Goal: Check status

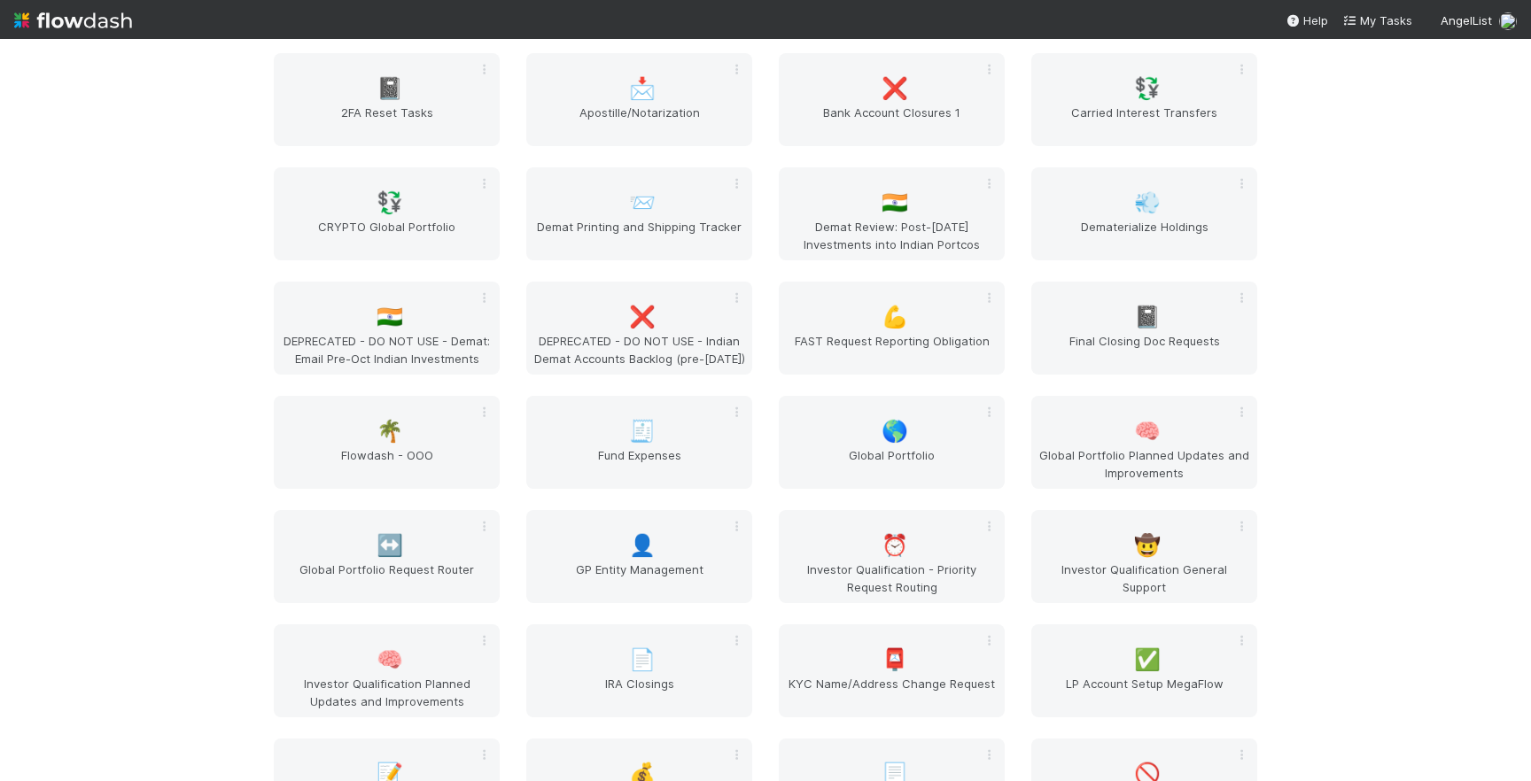
scroll to position [2219, 0]
click at [896, 430] on span "🌎" at bounding box center [895, 430] width 27 height 23
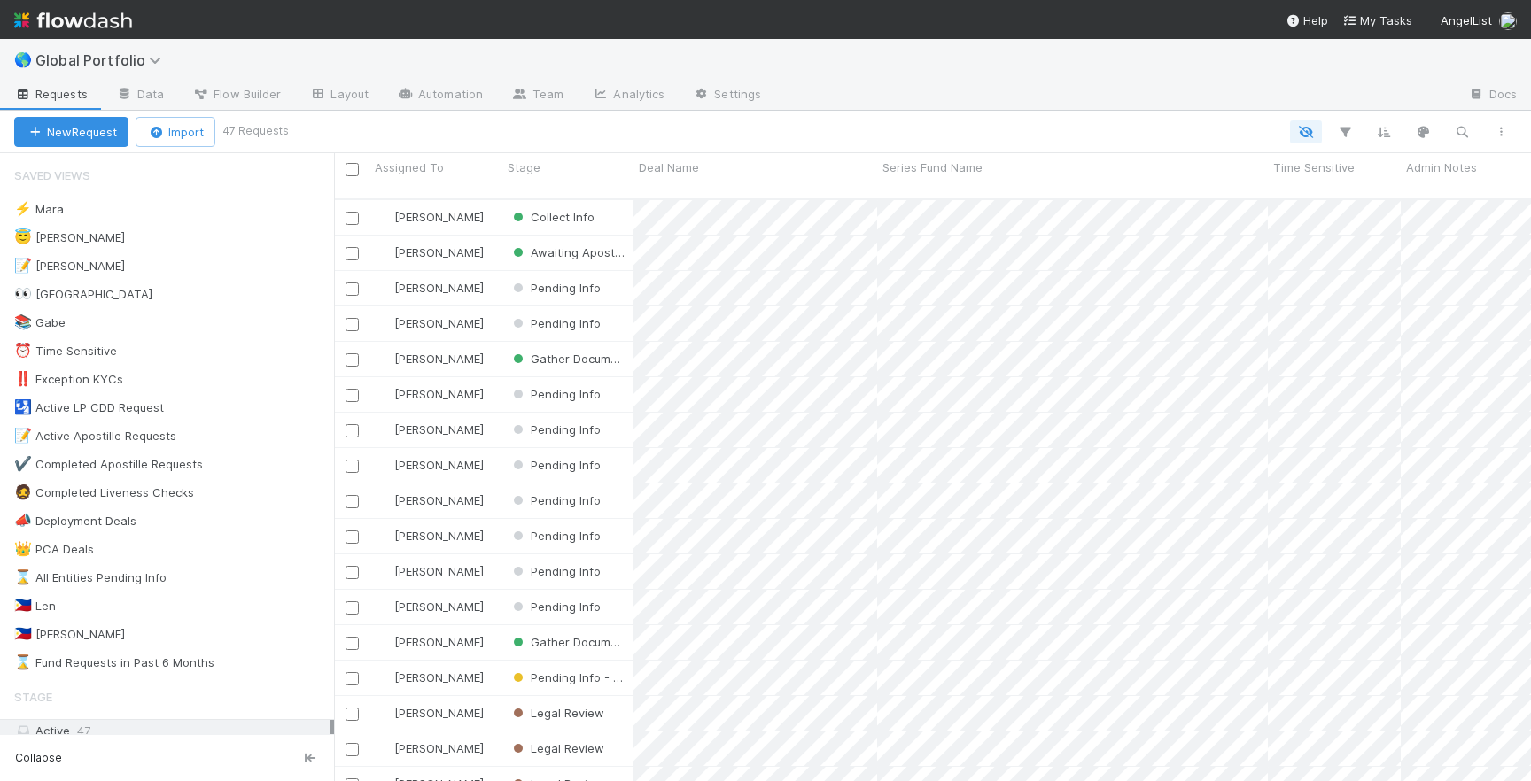
scroll to position [596, 1197]
click at [261, 242] on div "😇 Jeremy 4" at bounding box center [174, 238] width 320 height 22
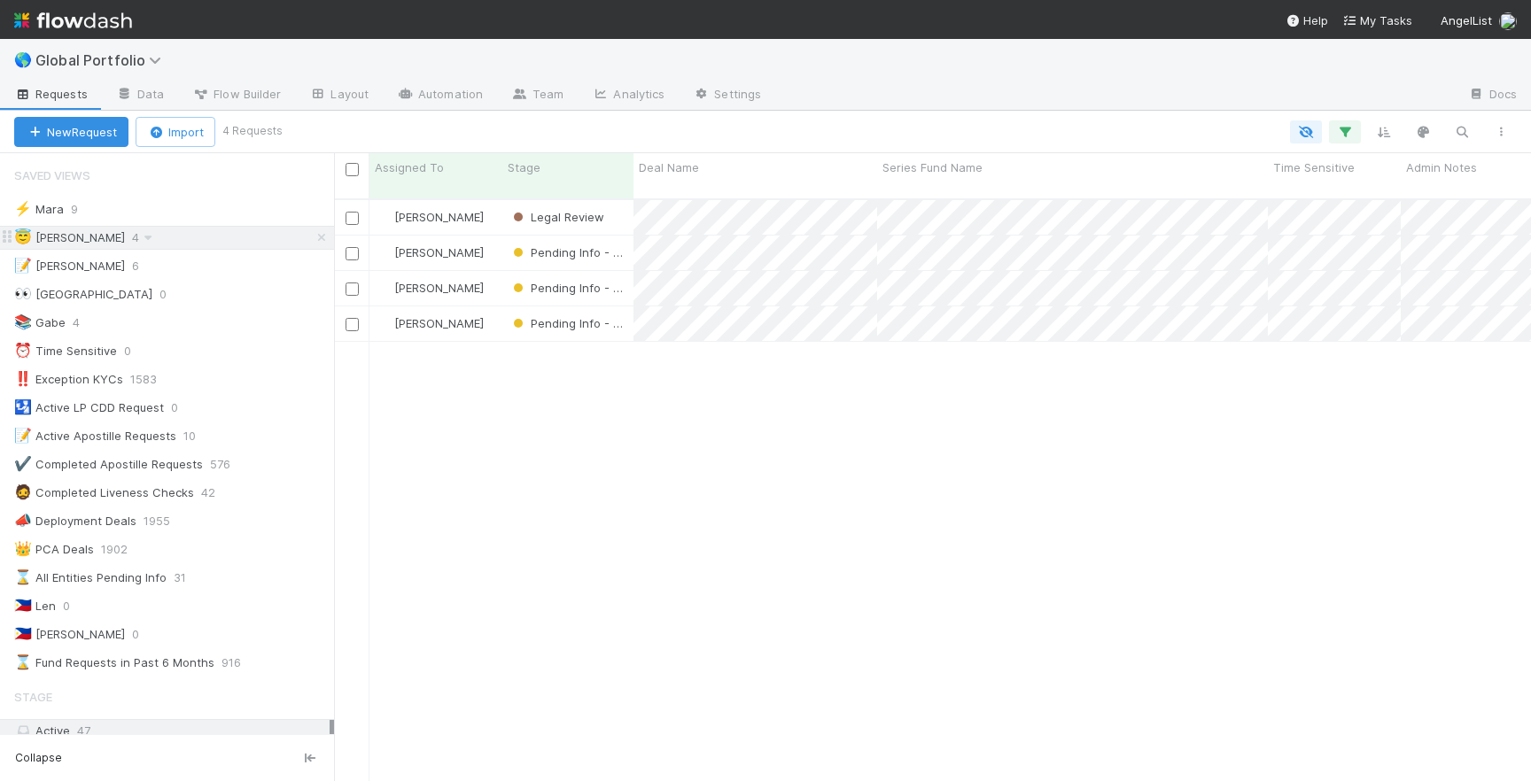
scroll to position [596, 1197]
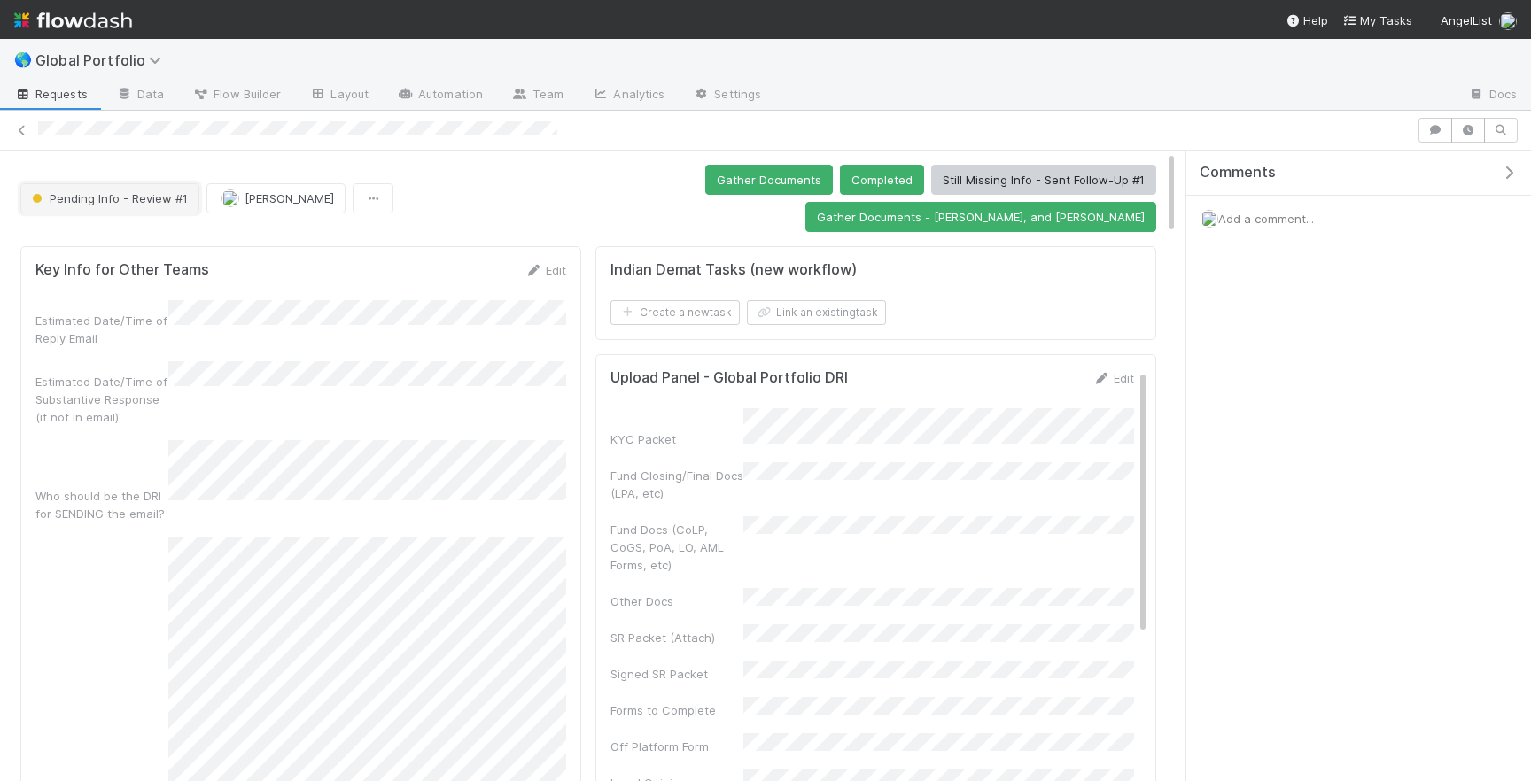
click at [126, 191] on span "Pending Info - Review #1" at bounding box center [107, 198] width 159 height 14
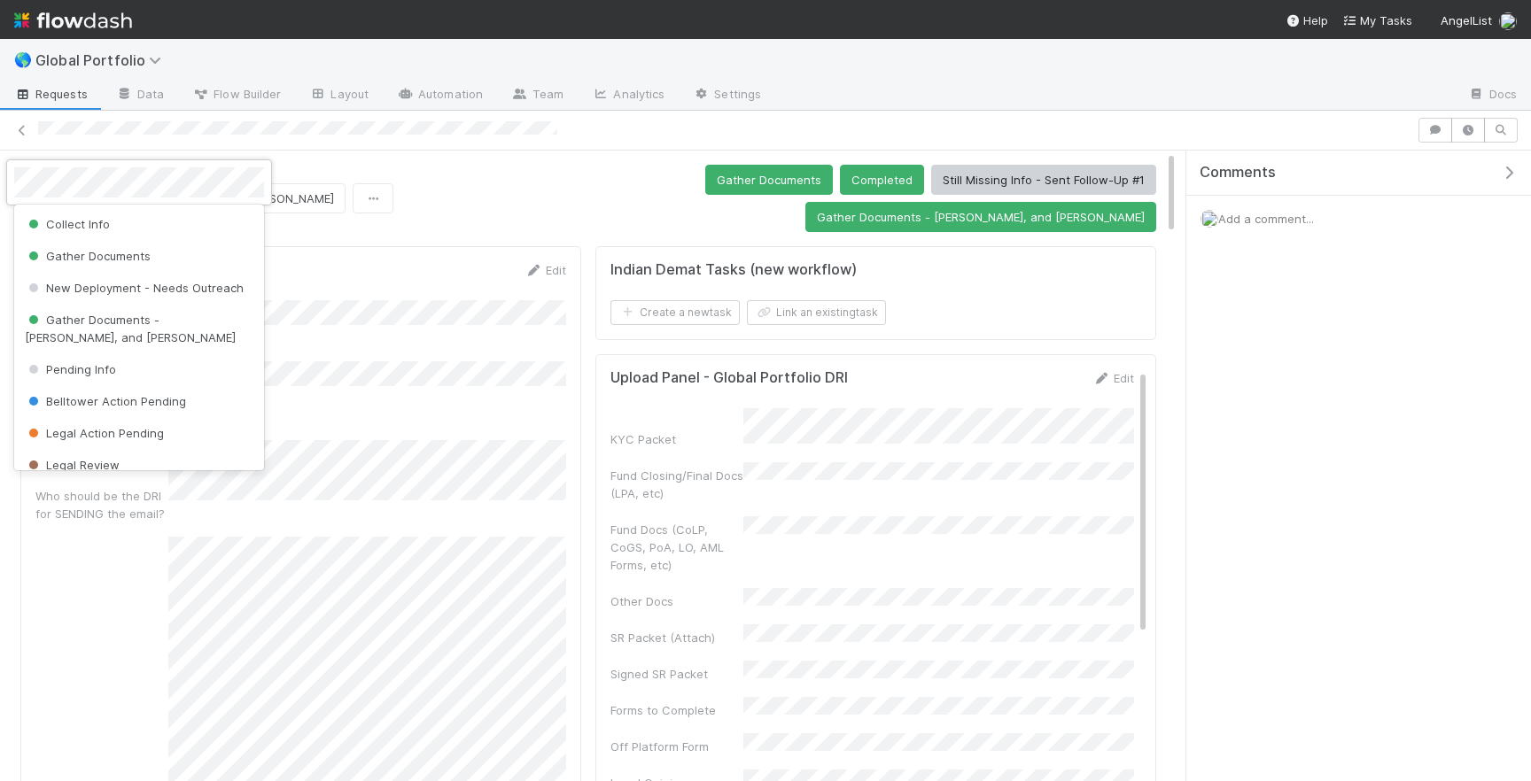
scroll to position [103, 0]
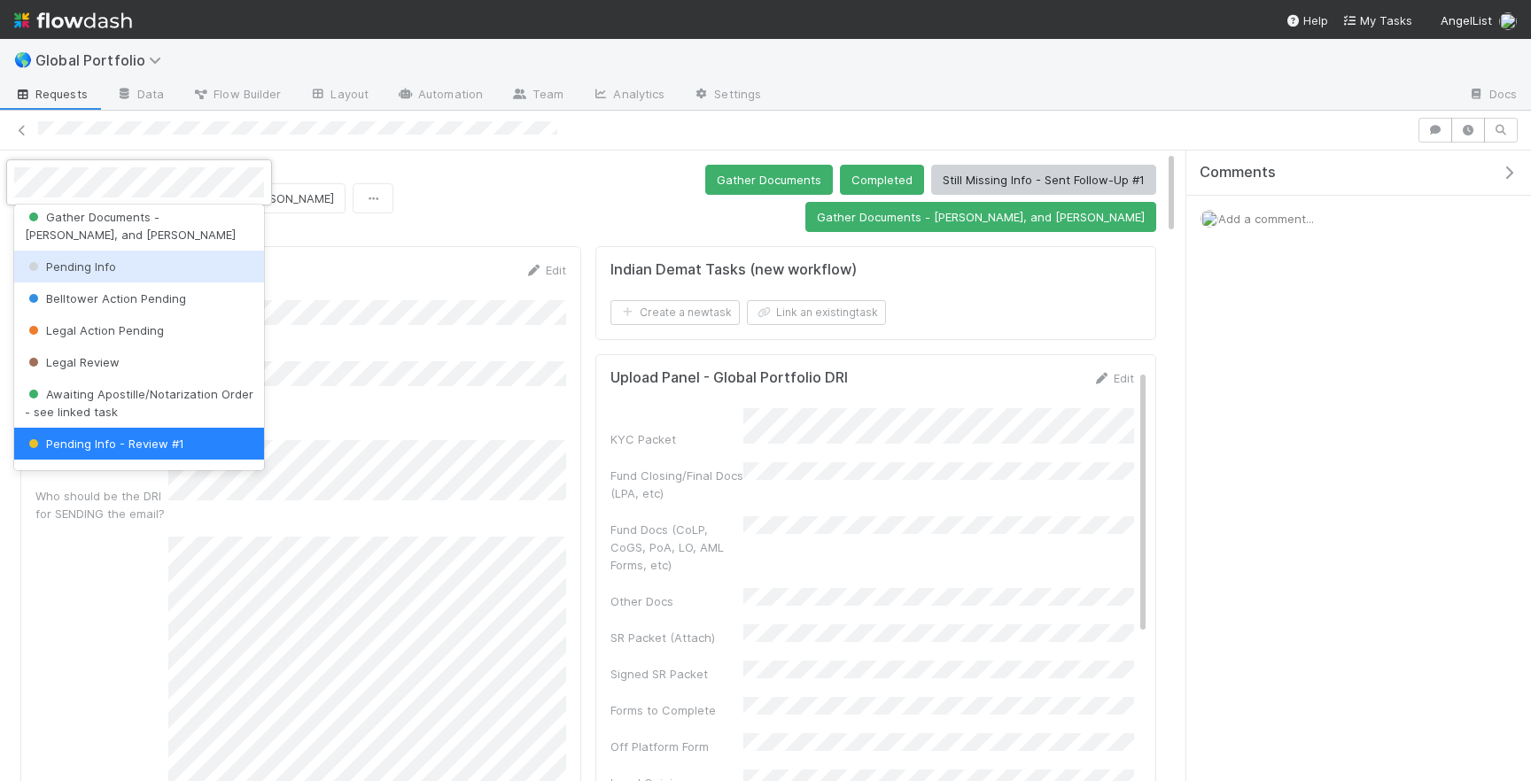
click at [95, 257] on div "Pending Info" at bounding box center [139, 267] width 250 height 32
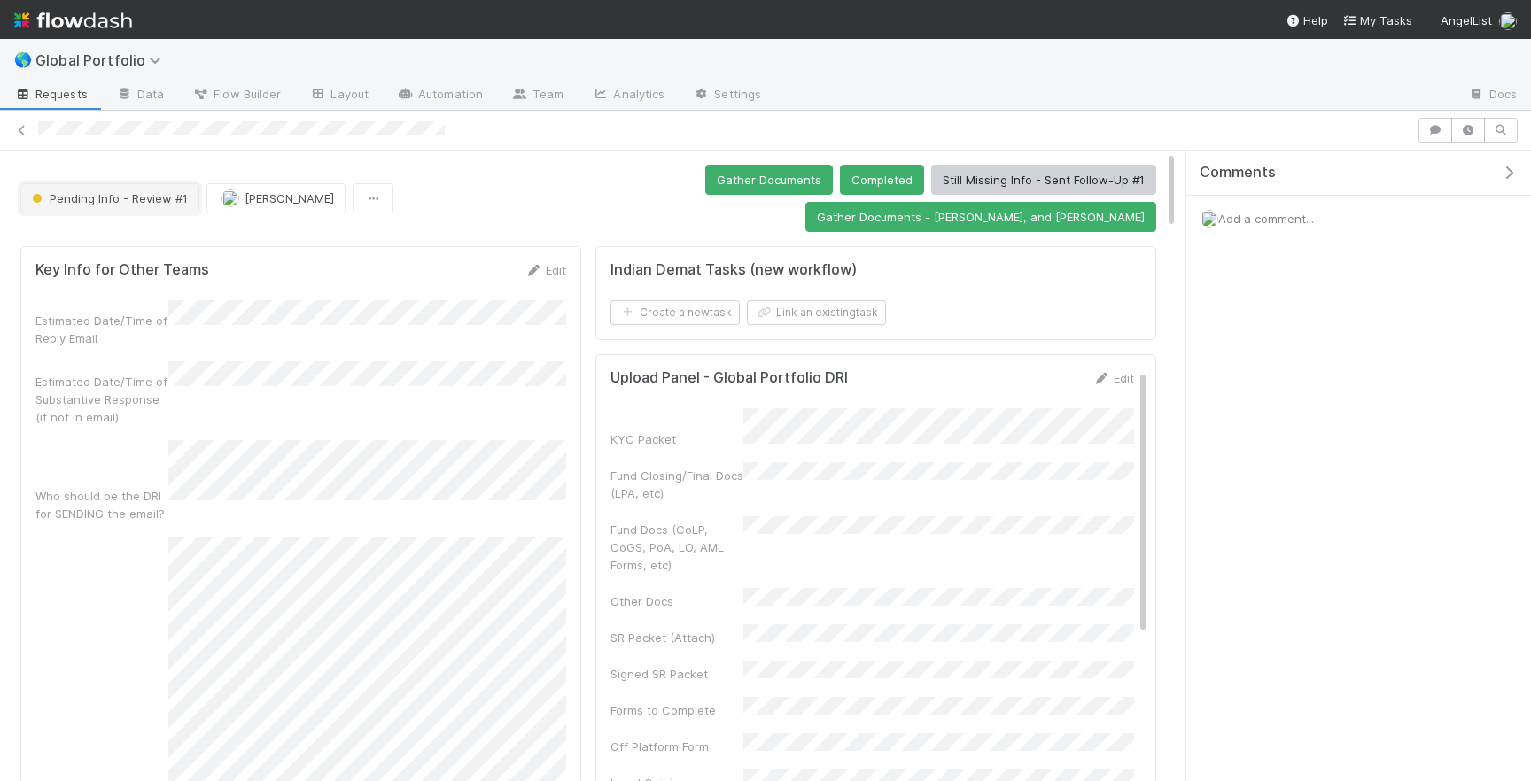
click at [151, 183] on button "Pending Info - Review #1" at bounding box center [109, 198] width 179 height 30
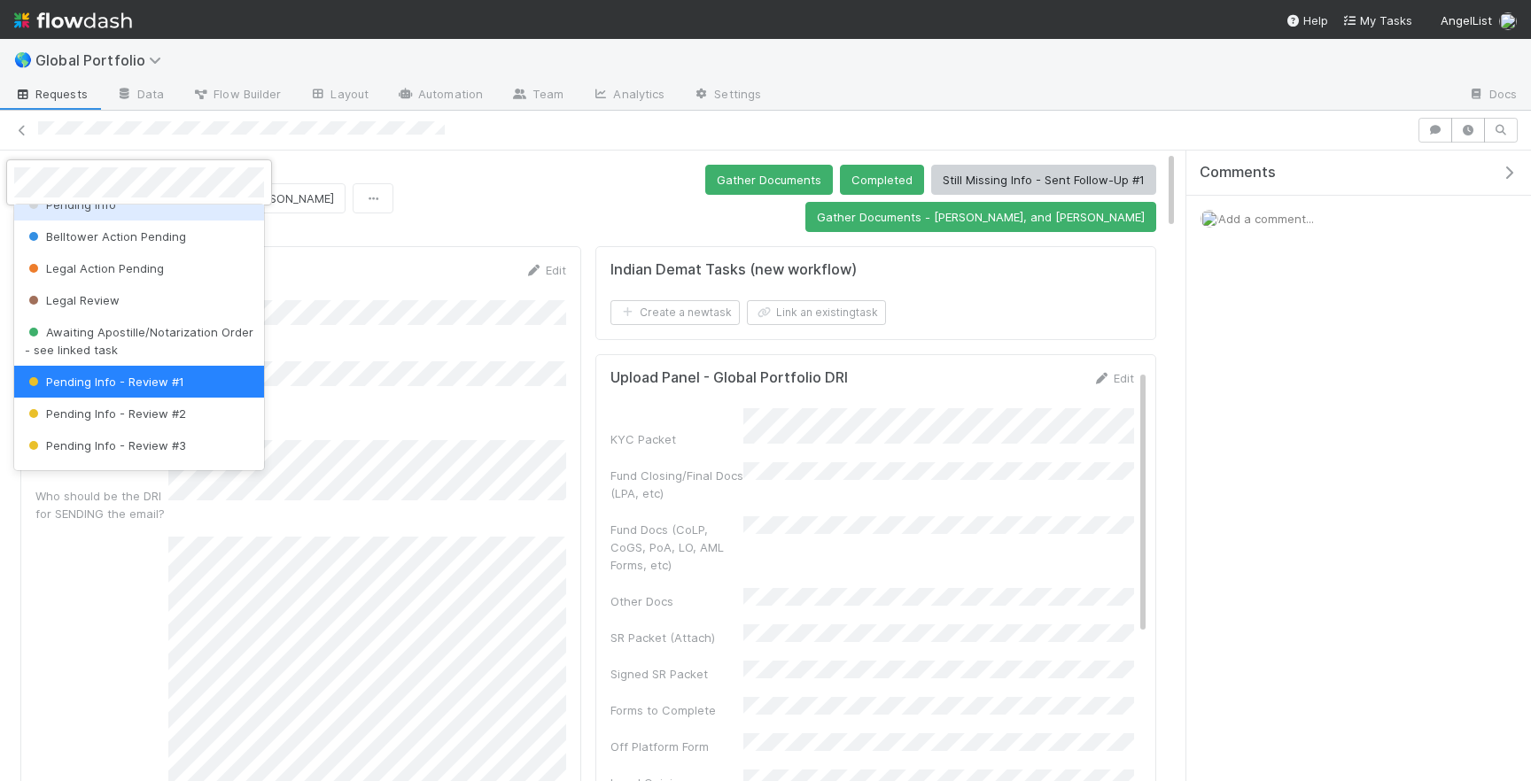
scroll to position [143, 0]
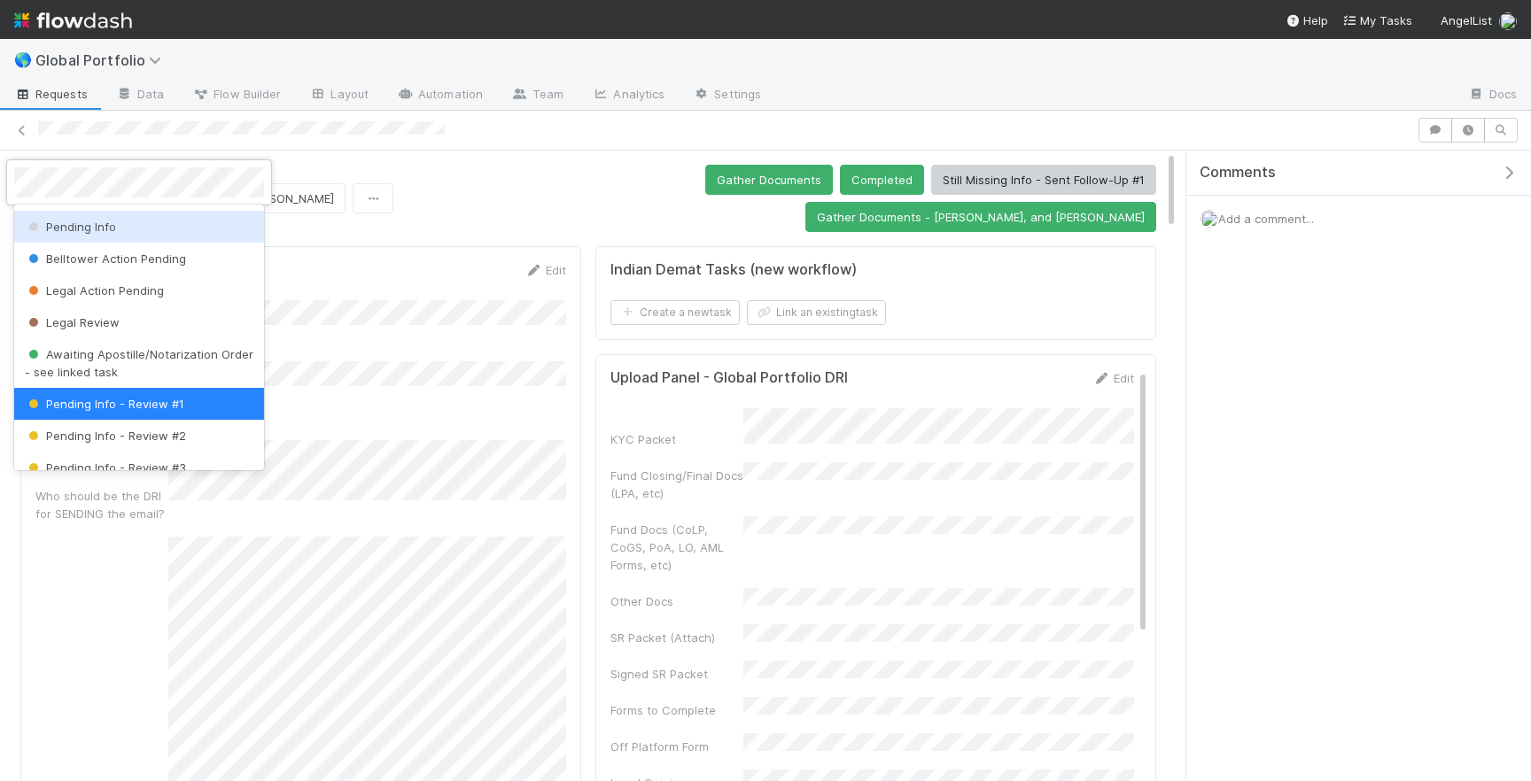
click at [121, 229] on div "Pending Info" at bounding box center [139, 227] width 250 height 32
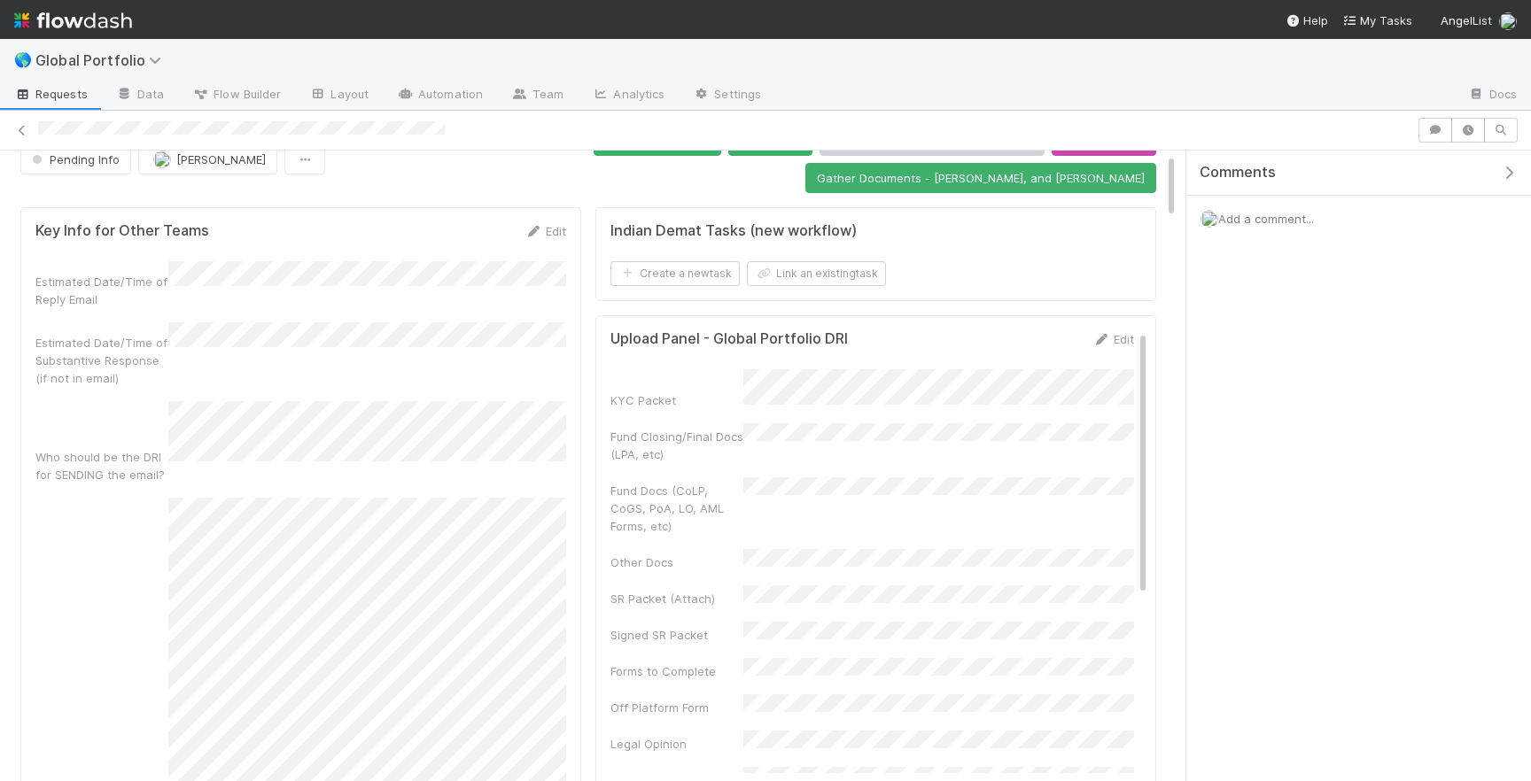
scroll to position [40, 0]
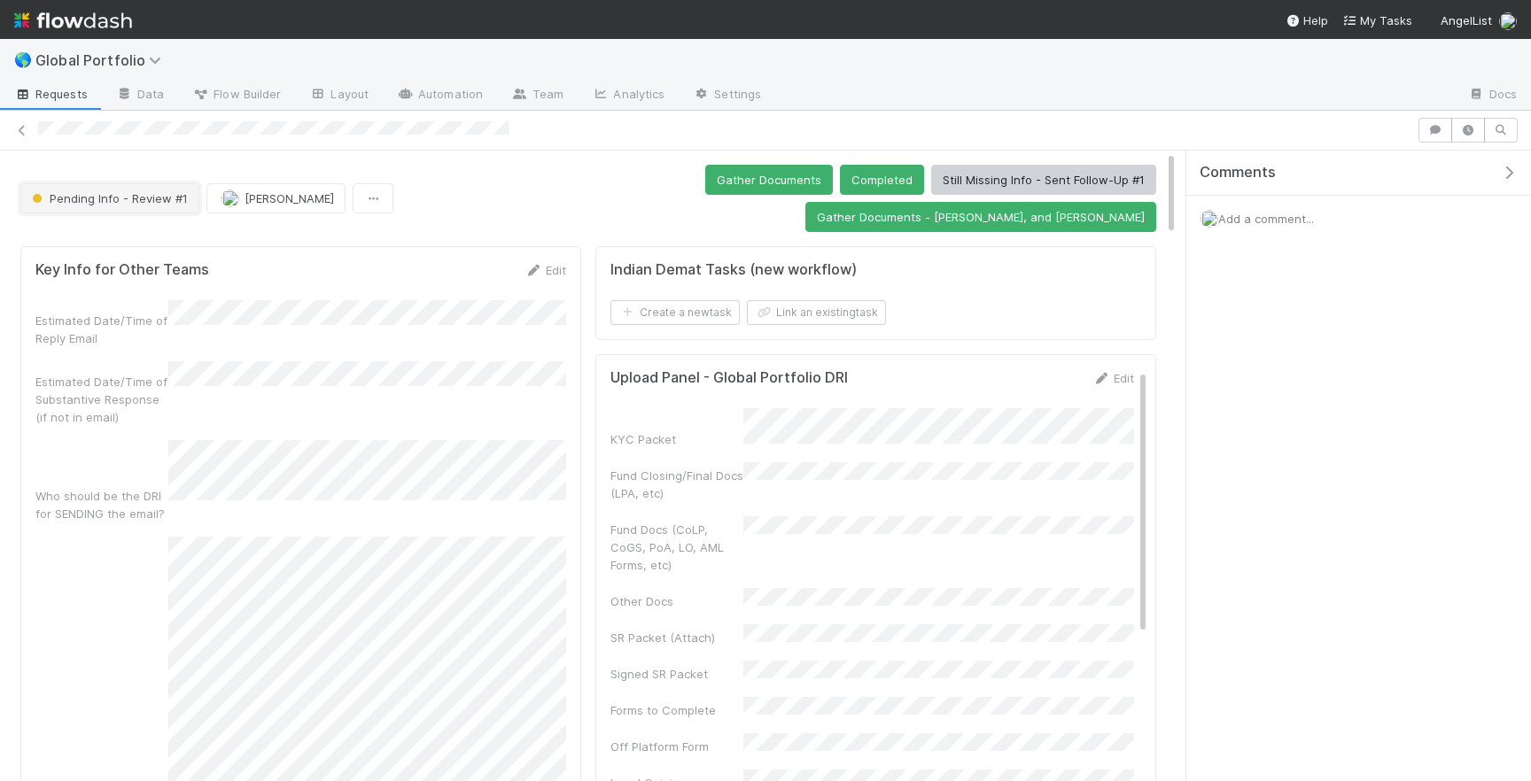
click at [147, 191] on span "Pending Info - Review #1" at bounding box center [107, 198] width 159 height 14
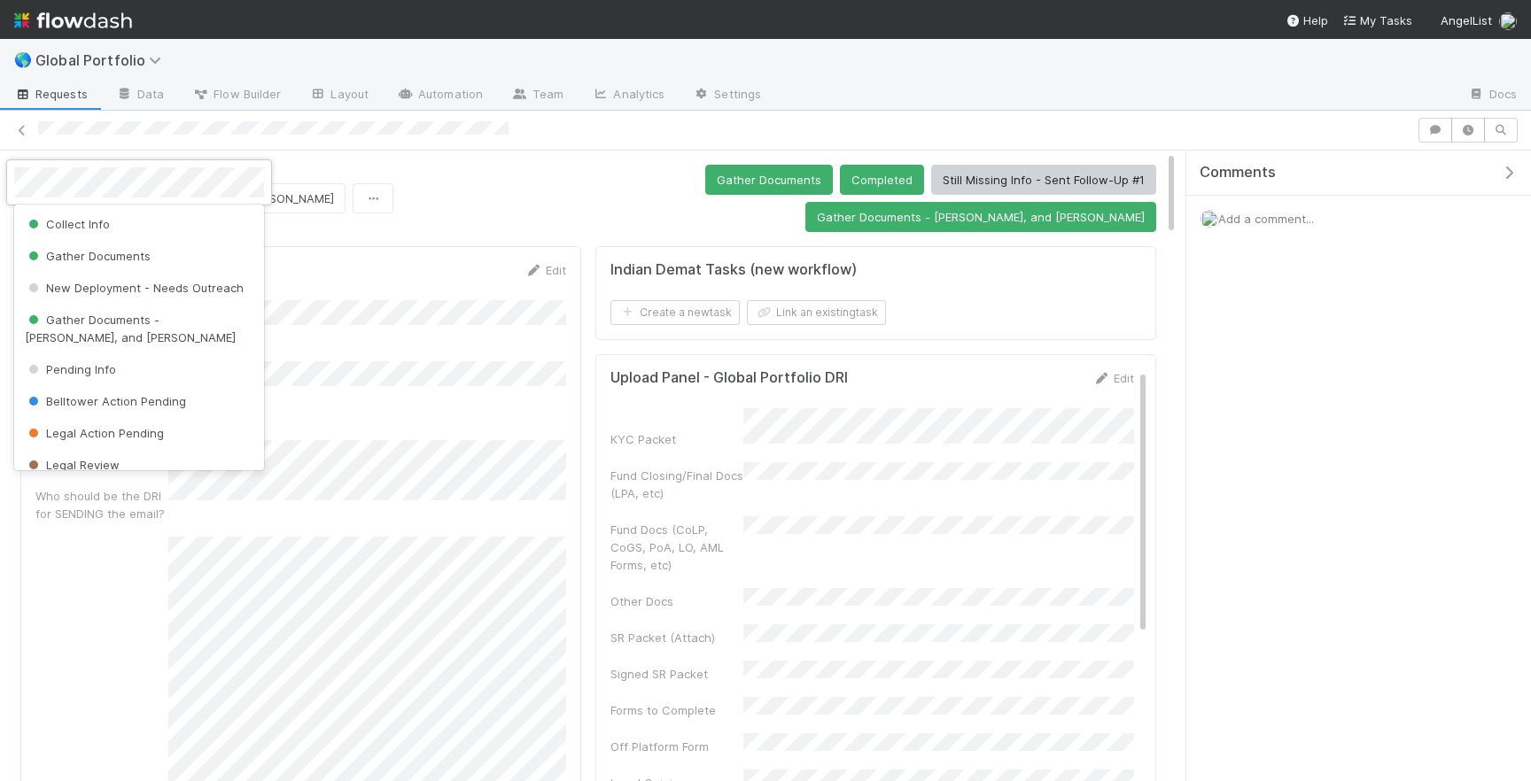
scroll to position [103, 0]
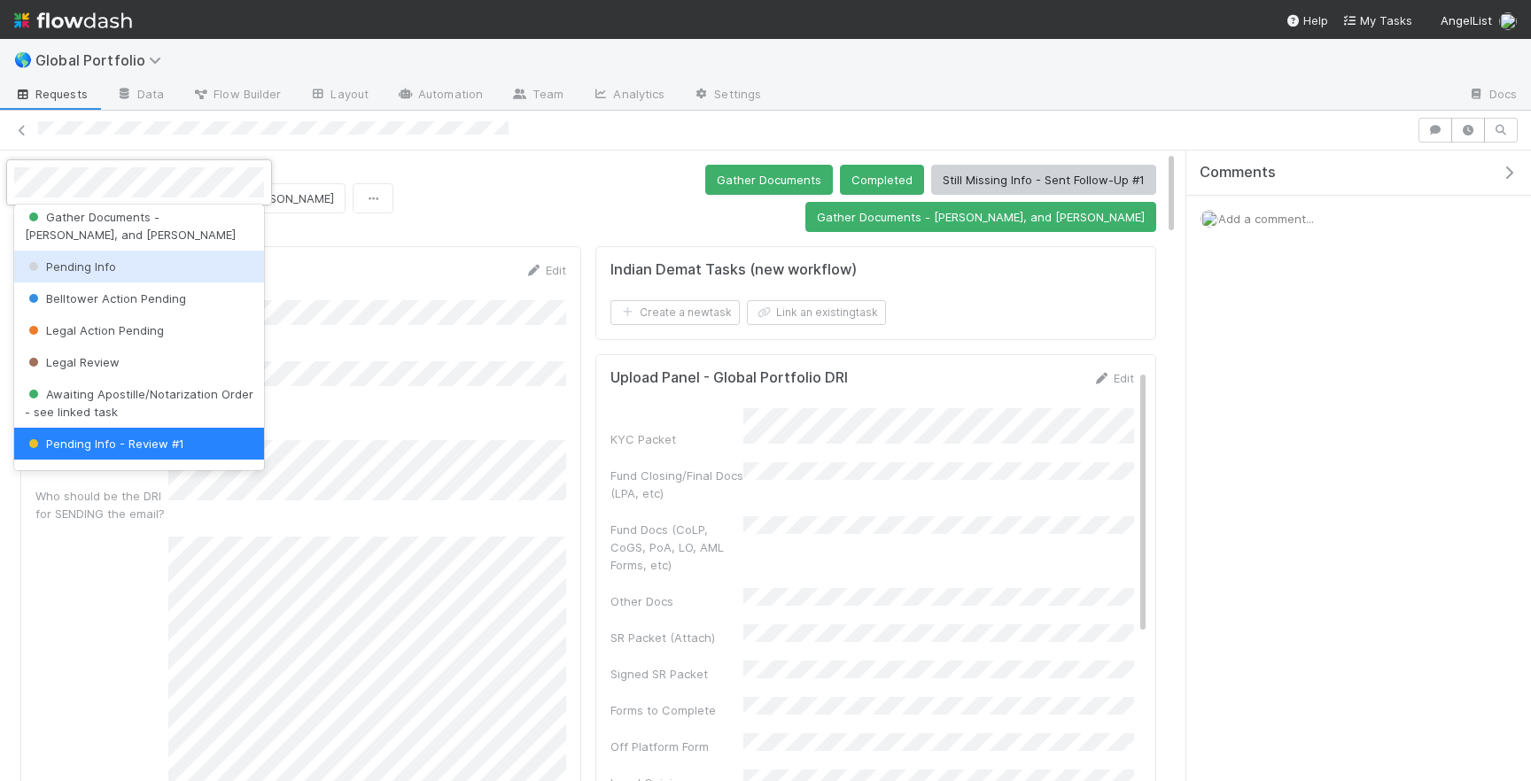
click at [119, 270] on div "Pending Info" at bounding box center [139, 267] width 250 height 32
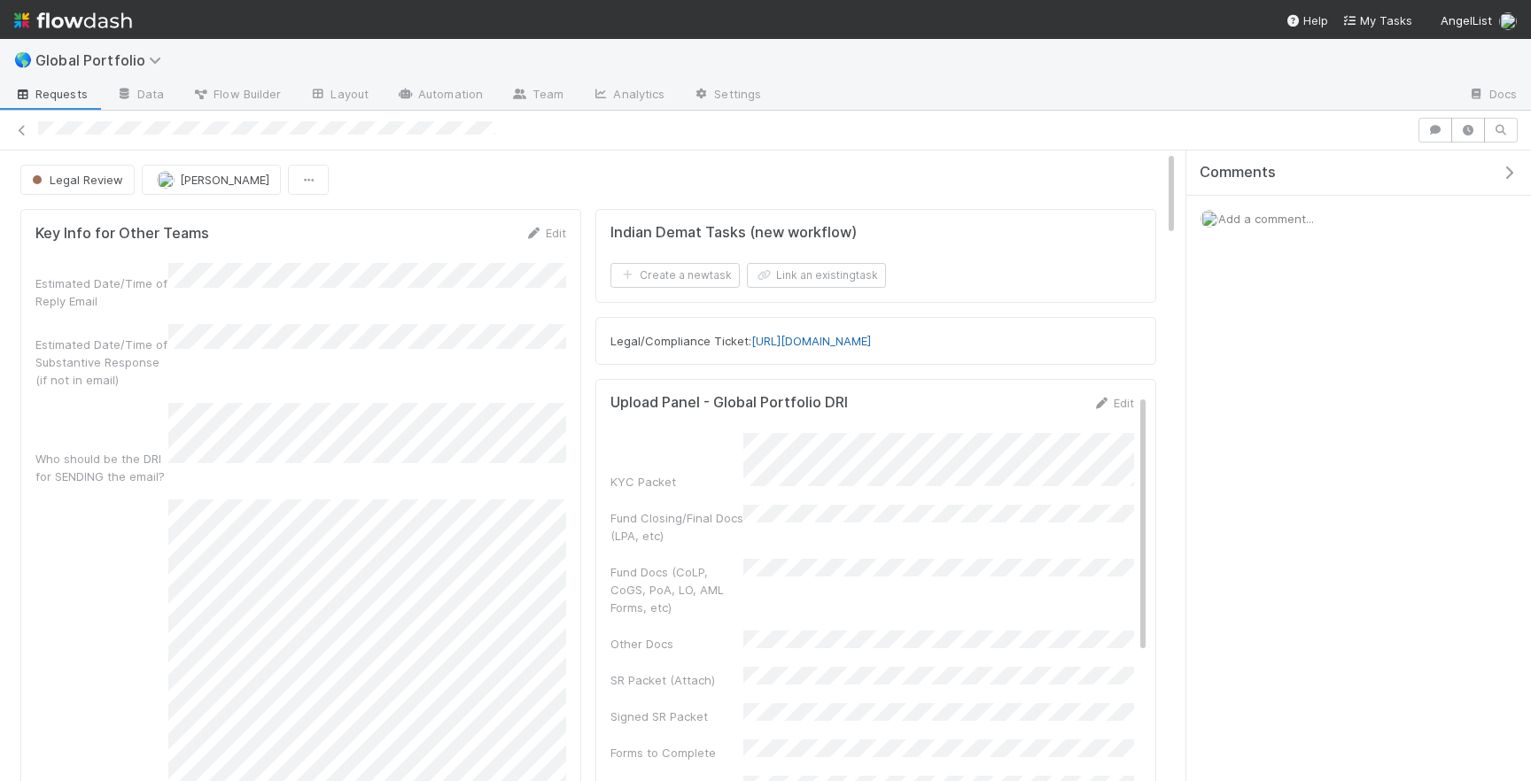
click at [818, 348] on link "https://flowdash.internal.angellist.com/workflows/lmIaW6/tasks/ENs3W15v" at bounding box center [811, 341] width 120 height 14
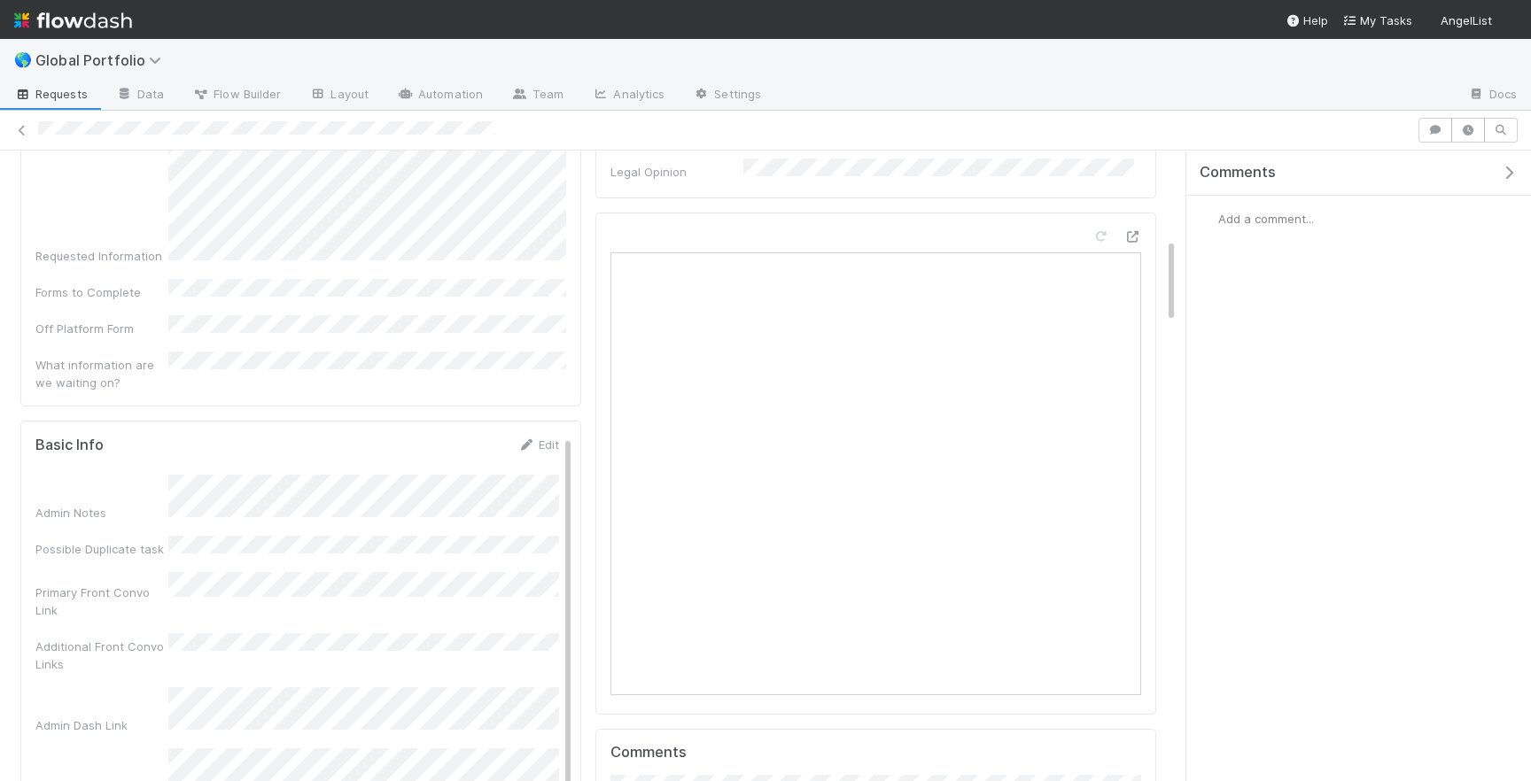
scroll to position [656, 0]
